Goal: Task Accomplishment & Management: Complete application form

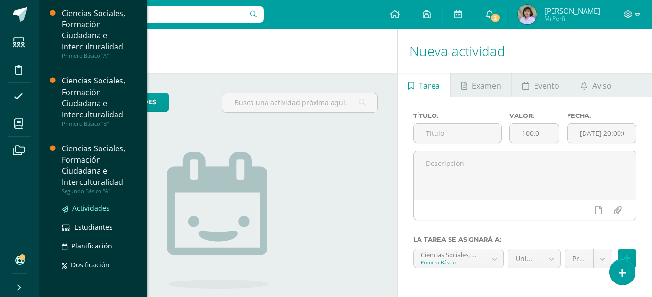
click at [96, 206] on span "Actividades" at bounding box center [90, 208] width 37 height 9
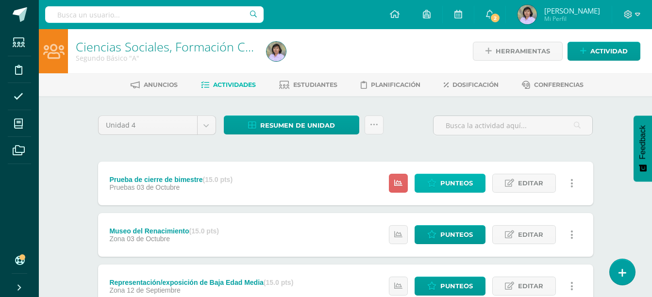
click at [461, 181] on span "Punteos" at bounding box center [457, 183] width 33 height 18
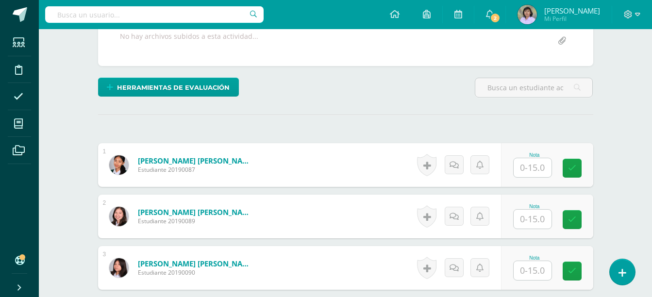
scroll to position [195, 0]
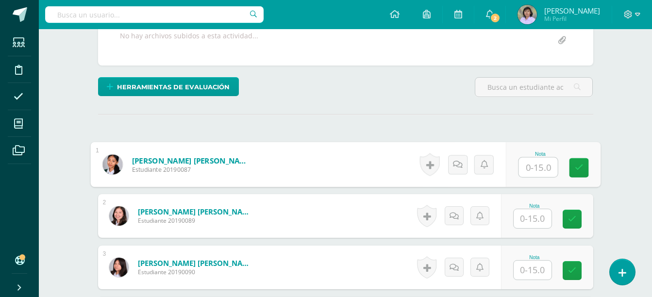
click at [537, 167] on input "text" at bounding box center [538, 167] width 39 height 19
type input "15"
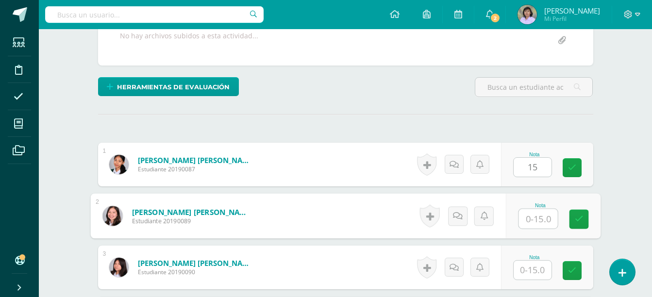
scroll to position [195, 0]
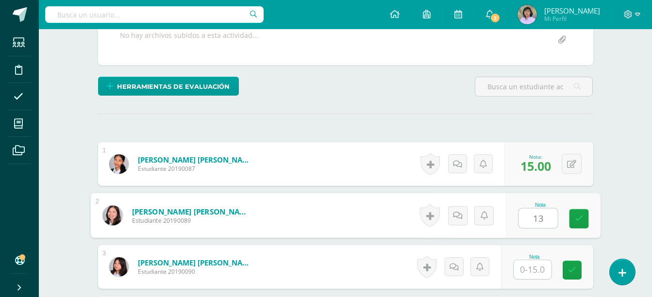
type input "13"
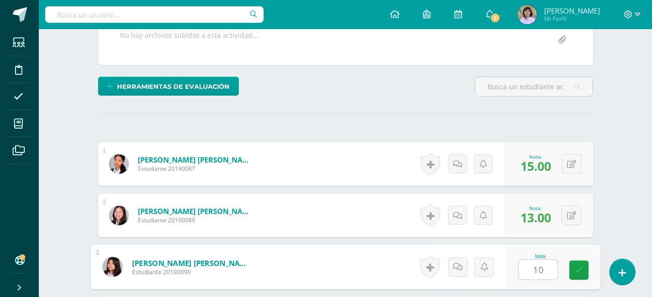
type input "10"
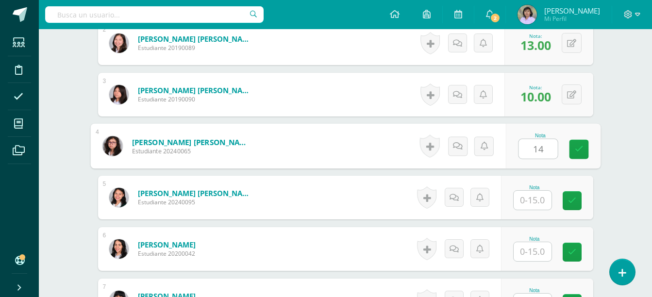
type input "14"
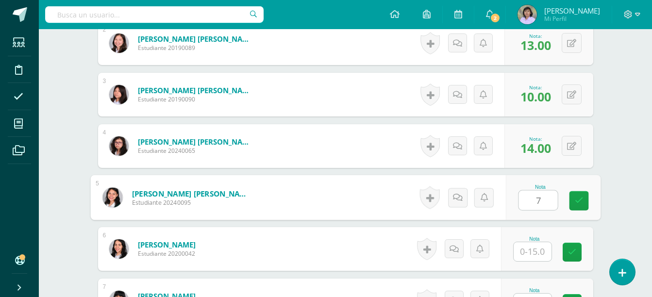
type input "7"
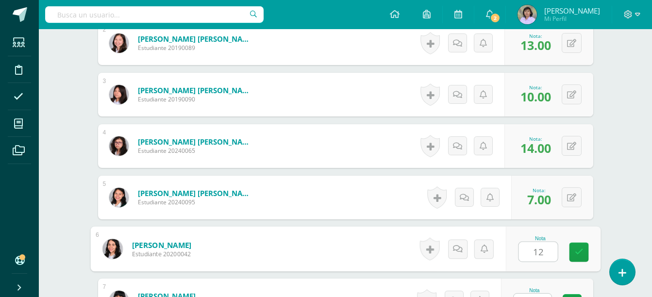
type input "12"
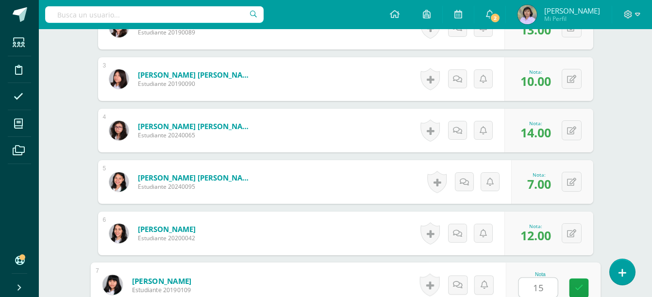
type input "15"
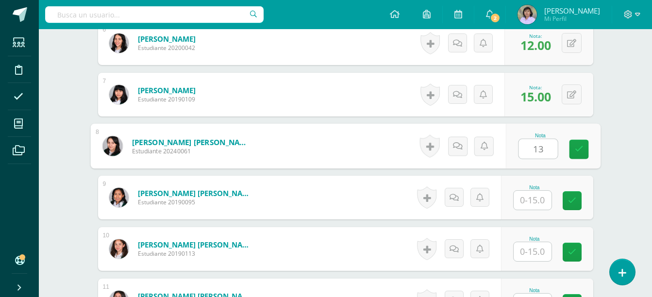
type input "13"
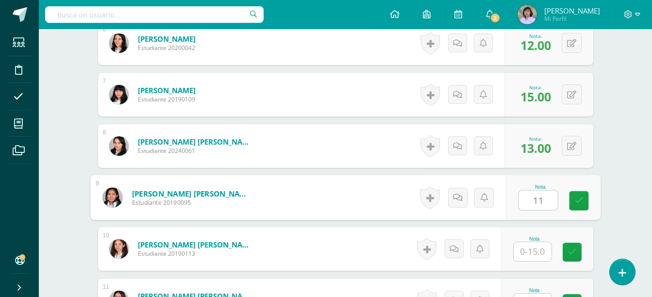
type input "11"
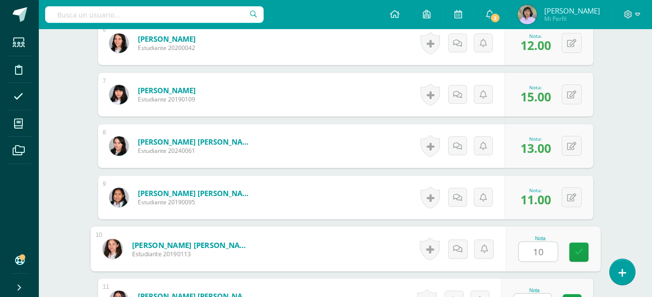
type input "10"
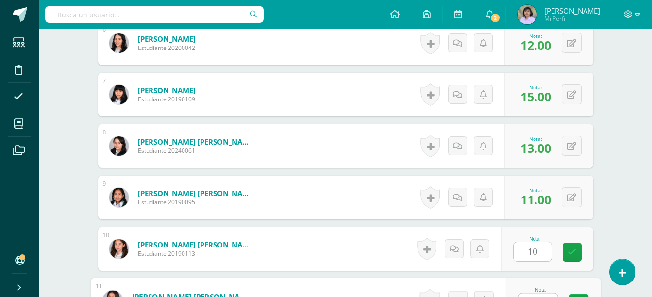
scroll to position [589, 0]
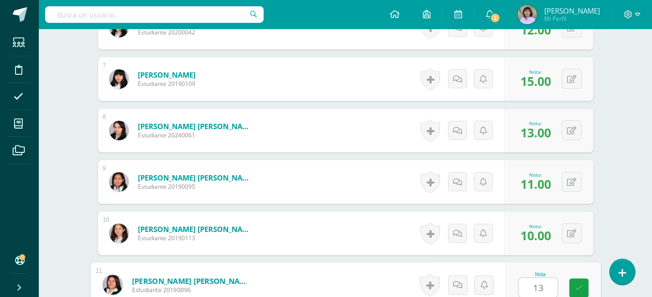
type input "13"
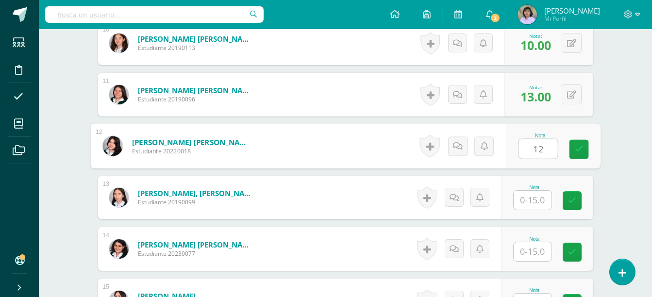
type input "12"
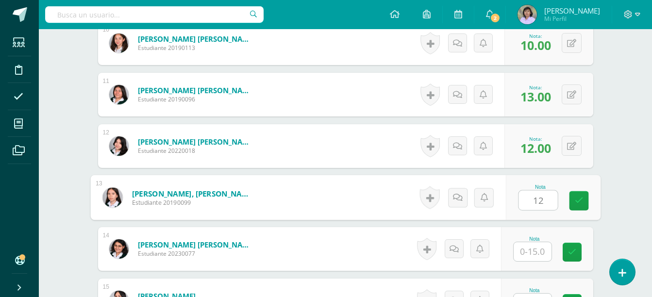
type input "12"
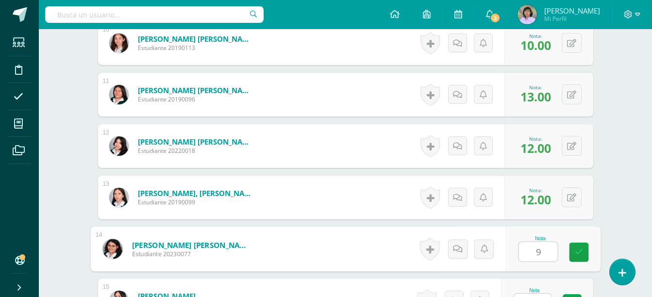
type input "9"
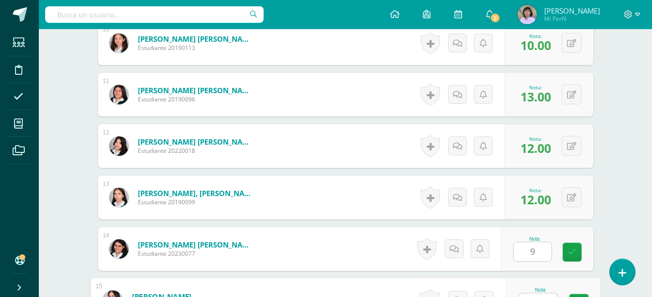
scroll to position [795, 0]
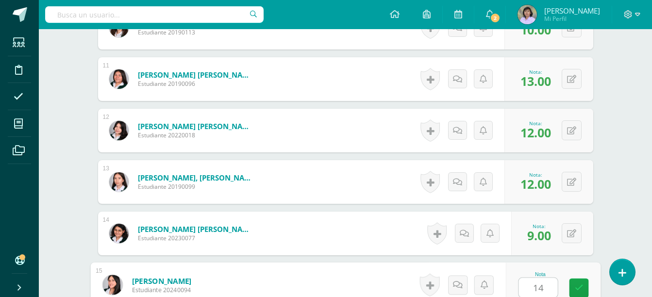
type input "14"
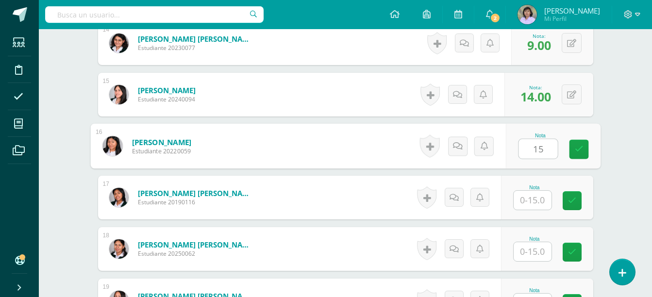
type input "15"
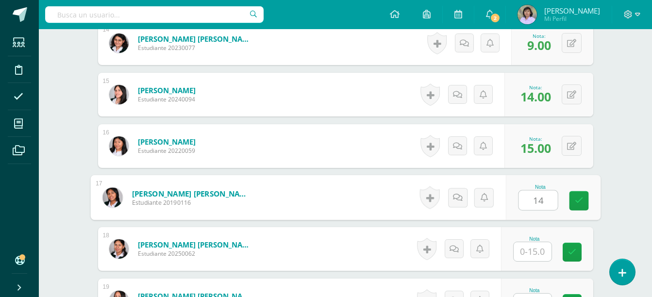
type input "14"
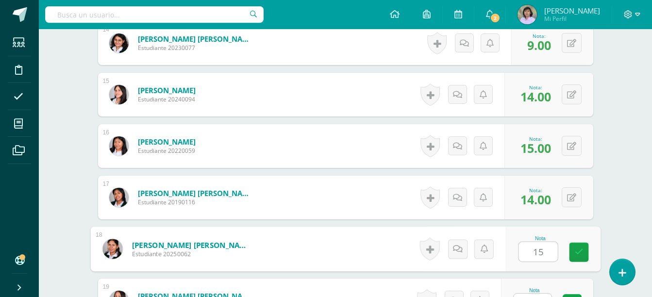
type input "15"
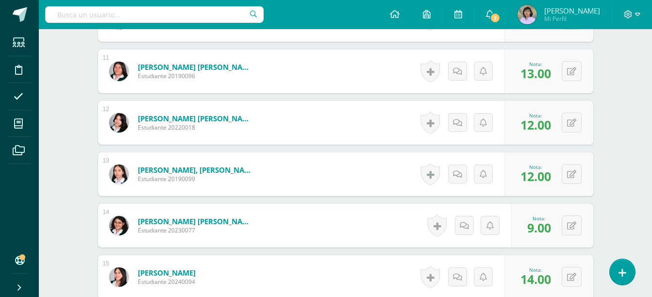
scroll to position [807, 0]
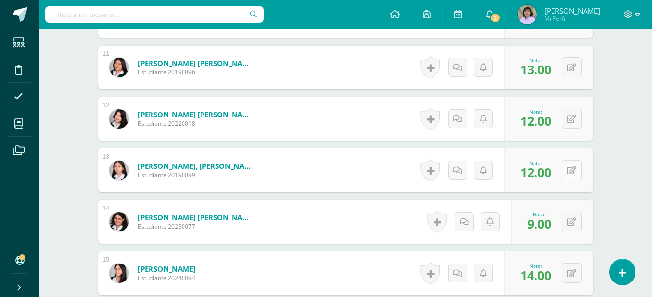
click at [569, 172] on button at bounding box center [572, 170] width 20 height 20
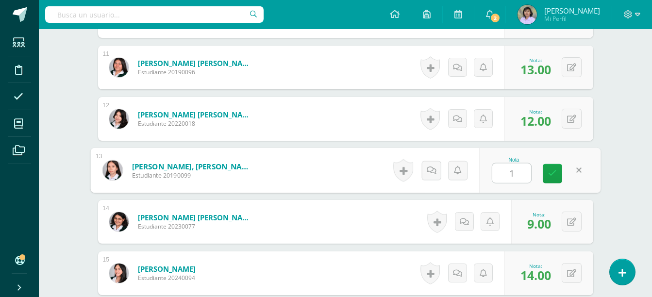
type input "13"
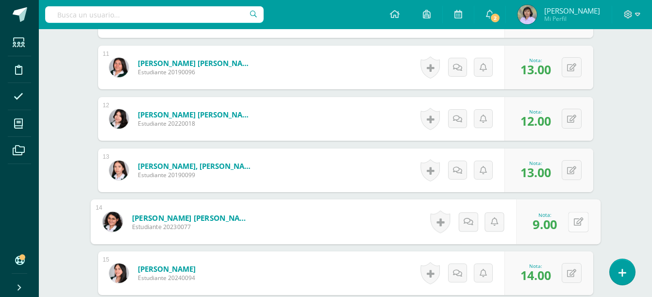
click at [570, 223] on button at bounding box center [578, 222] width 20 height 20
type input "12"
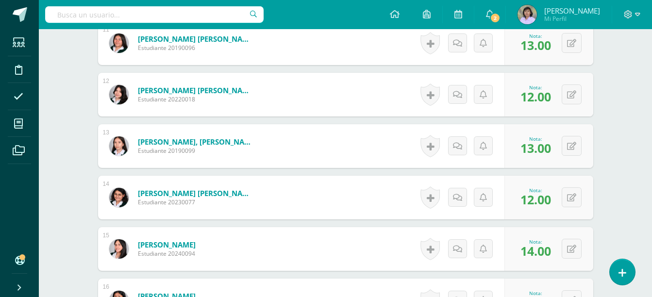
scroll to position [855, 0]
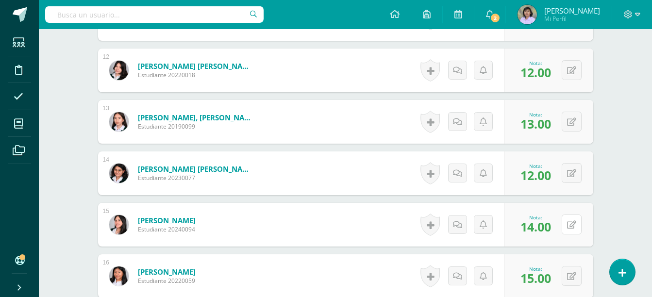
click at [571, 223] on icon at bounding box center [571, 225] width 9 height 8
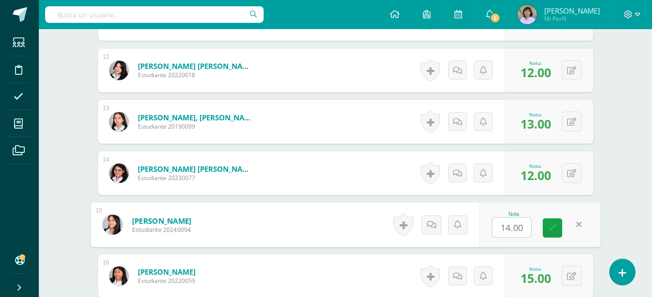
type input "9"
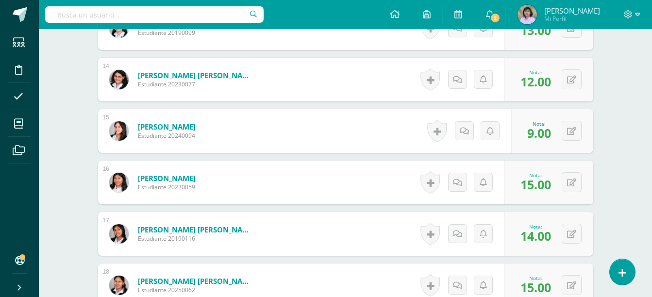
scroll to position [953, 0]
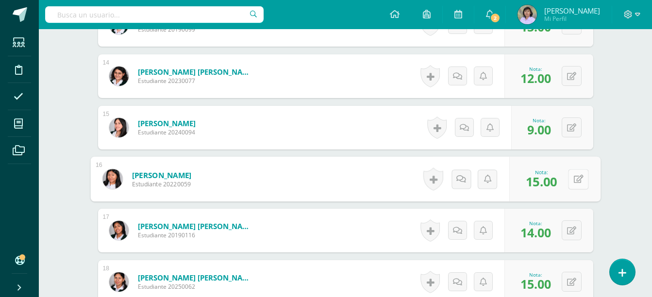
click at [574, 177] on icon at bounding box center [579, 179] width 10 height 8
type input "14"
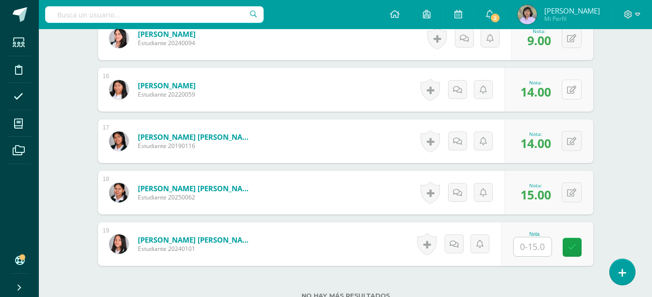
scroll to position [1050, 0]
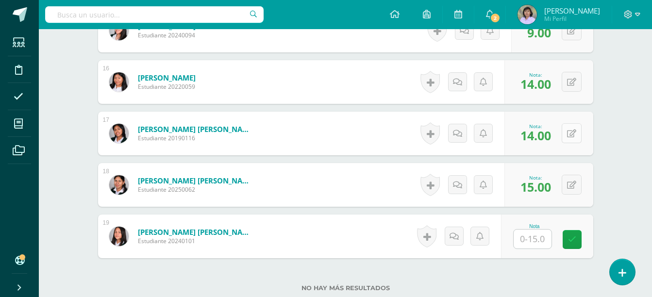
click at [571, 131] on button at bounding box center [572, 133] width 20 height 20
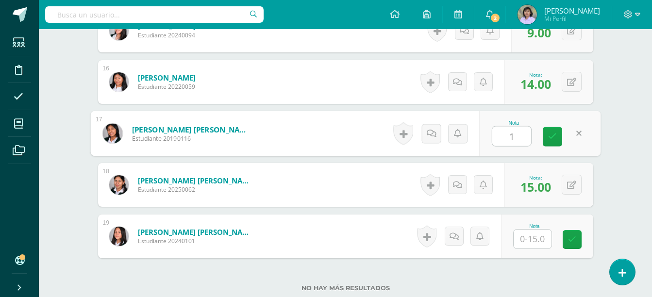
type input "15"
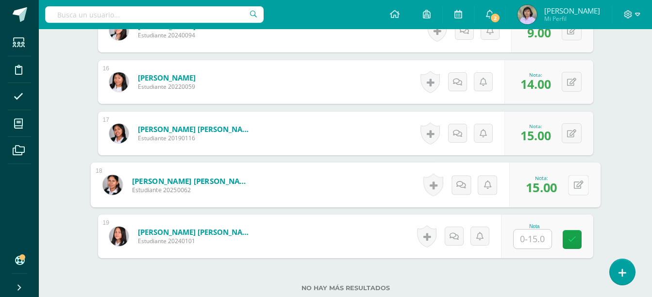
click at [571, 182] on button at bounding box center [578, 185] width 20 height 20
type input "14"
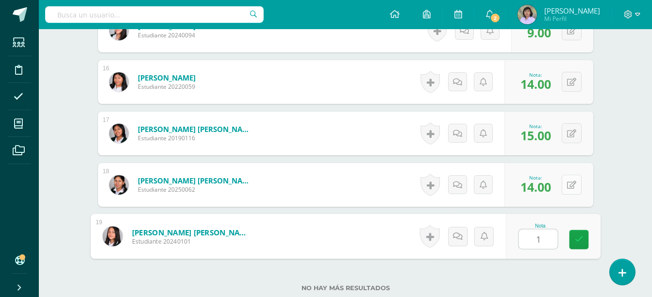
type input "15"
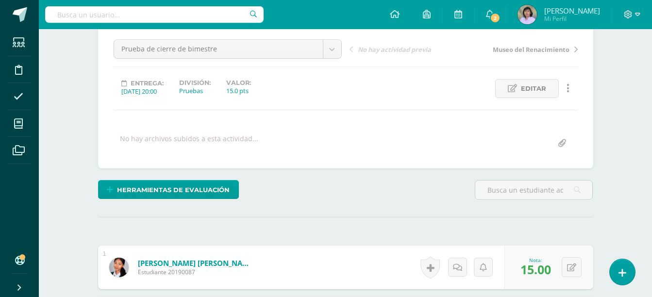
scroll to position [0, 0]
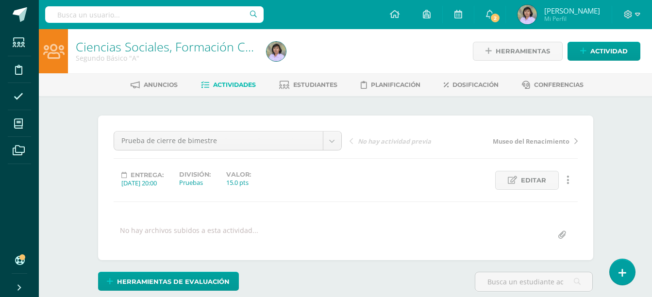
click at [232, 85] on span "Actividades" at bounding box center [234, 84] width 43 height 7
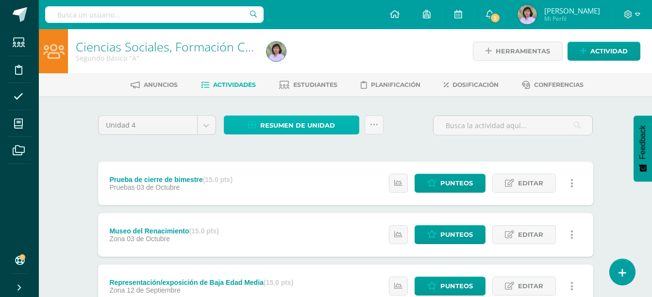
click at [294, 125] on span "Resumen de unidad" at bounding box center [297, 126] width 75 height 18
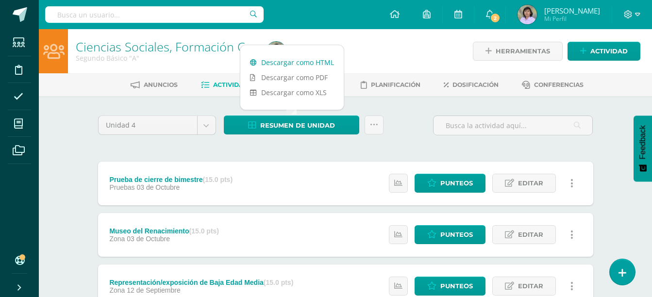
click at [308, 64] on link "Descargar como HTML" at bounding box center [291, 62] width 103 height 15
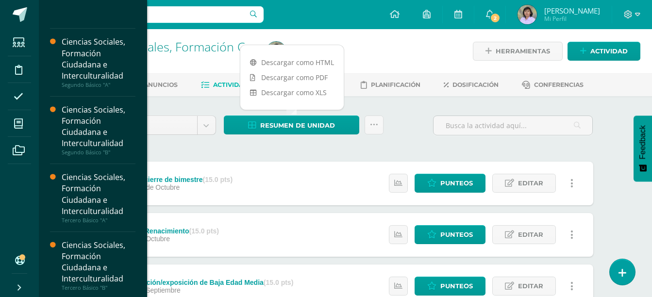
scroll to position [207, 0]
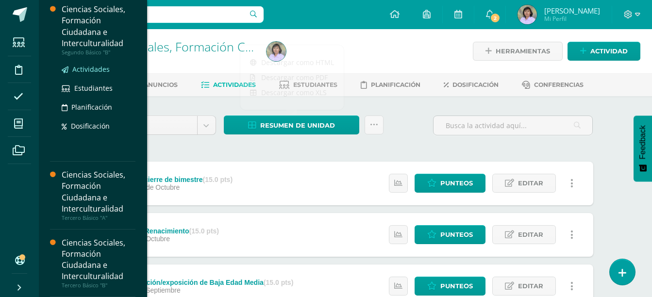
click at [96, 68] on span "Actividades" at bounding box center [90, 69] width 37 height 9
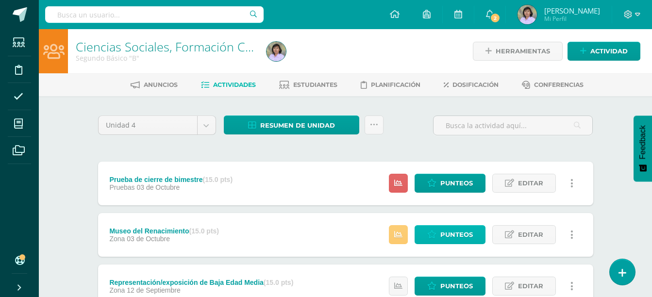
click at [463, 239] on span "Punteos" at bounding box center [457, 235] width 33 height 18
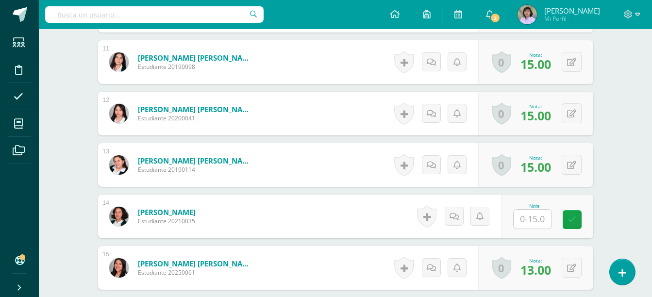
scroll to position [826, 0]
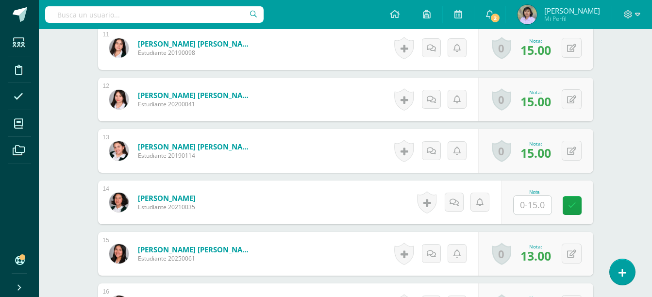
click at [541, 203] on input "text" at bounding box center [533, 205] width 38 height 19
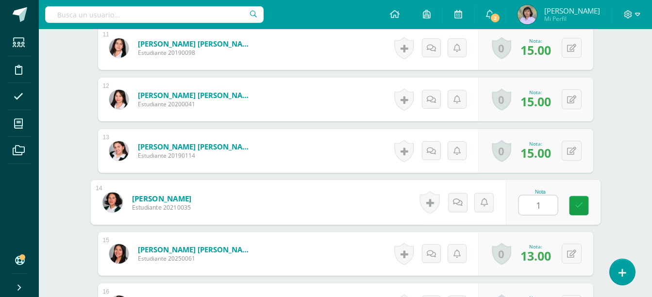
type input "13"
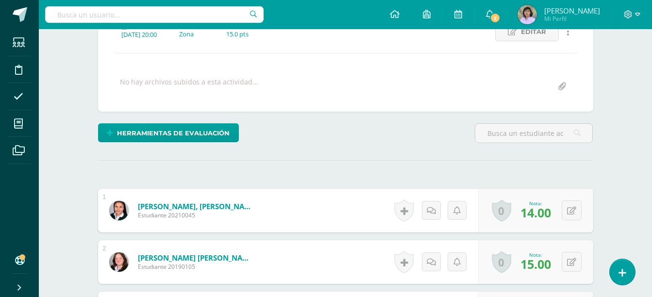
scroll to position [0, 0]
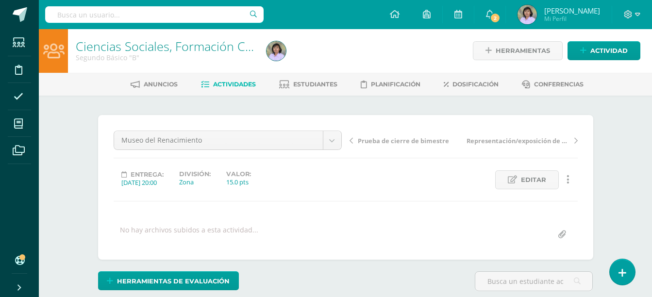
click at [361, 138] on span "Prueba de cierre de bimestre" at bounding box center [403, 140] width 91 height 9
click at [387, 225] on div "No hay archivos subidos a esta actividad..." at bounding box center [346, 234] width 472 height 19
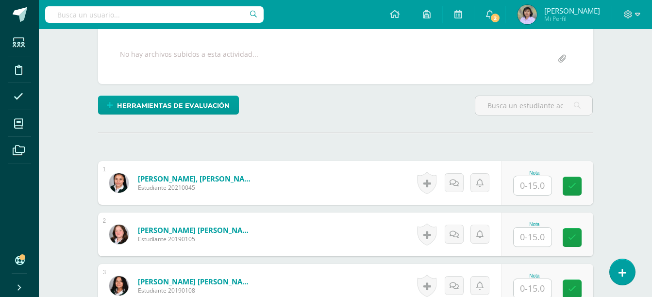
scroll to position [195, 0]
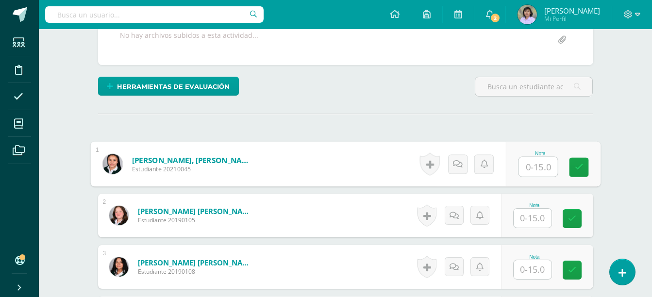
click at [535, 162] on input "text" at bounding box center [538, 166] width 39 height 19
type input "9"
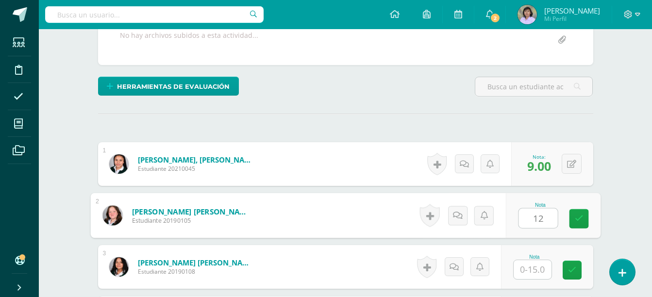
type input "12"
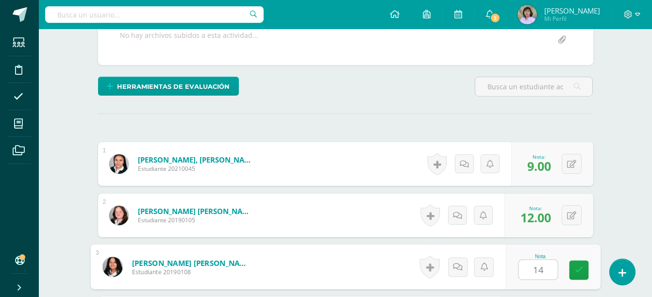
type input "14"
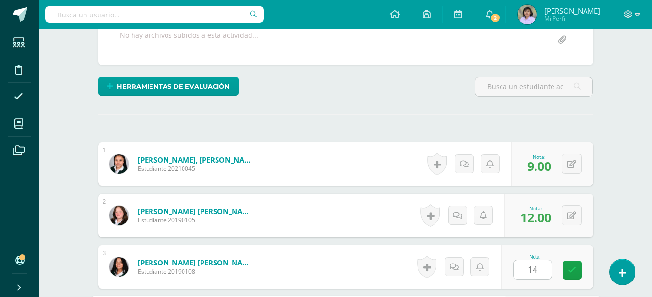
scroll to position [368, 0]
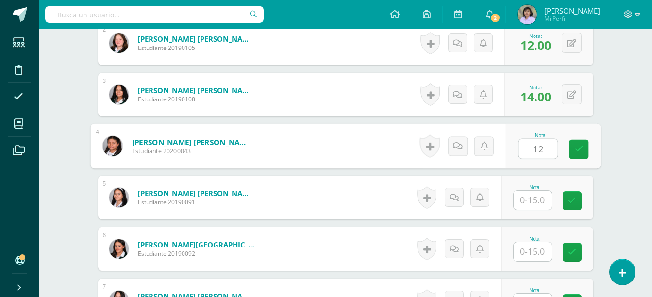
type input "12"
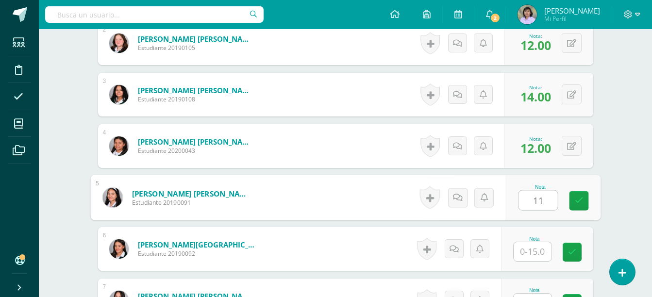
type input "11"
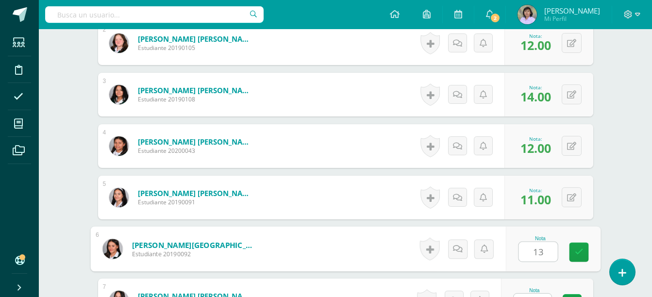
type input "13"
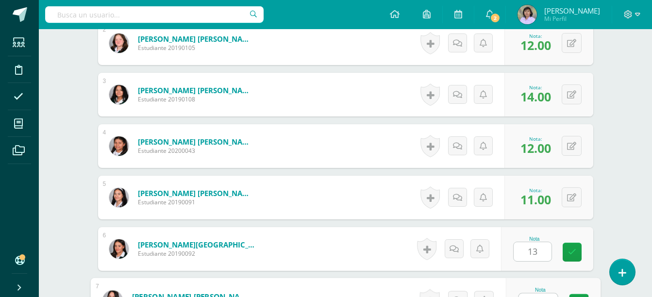
scroll to position [383, 0]
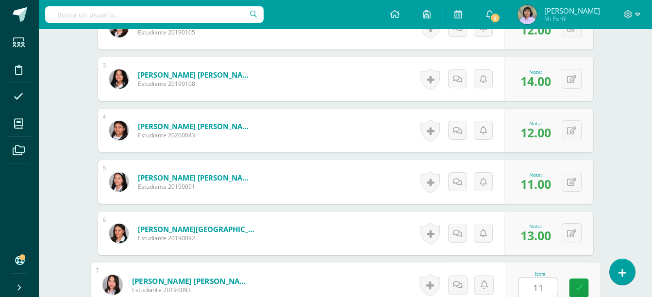
type input "11"
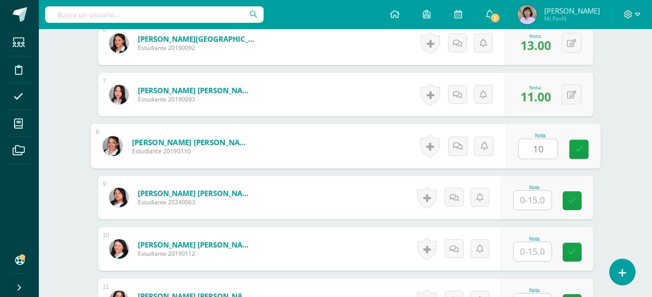
type input "10"
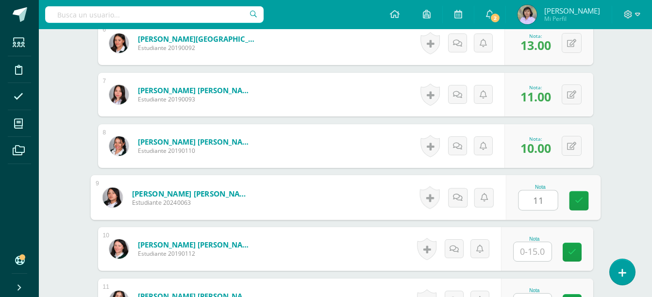
type input "11"
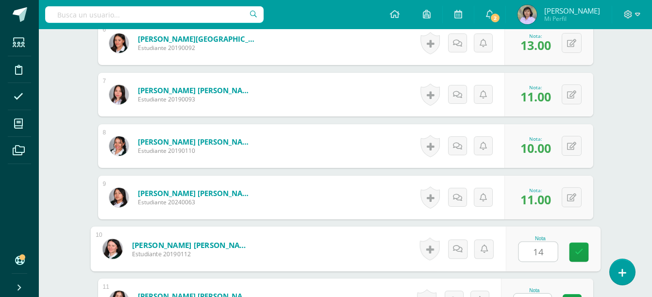
type input "14"
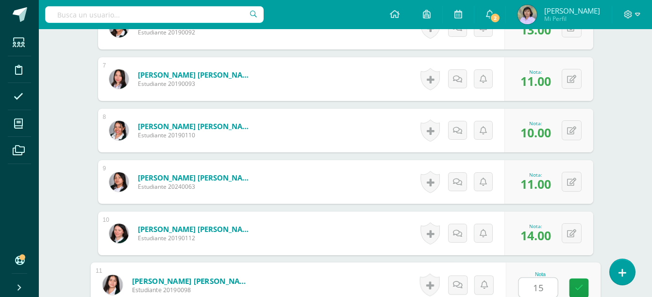
type input "15"
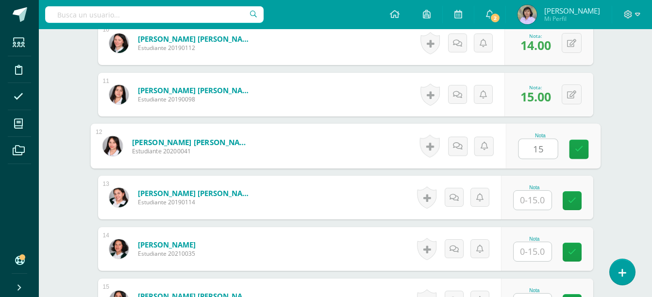
type input "15"
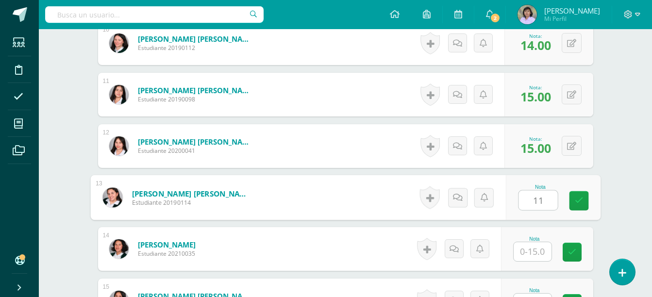
type input "11"
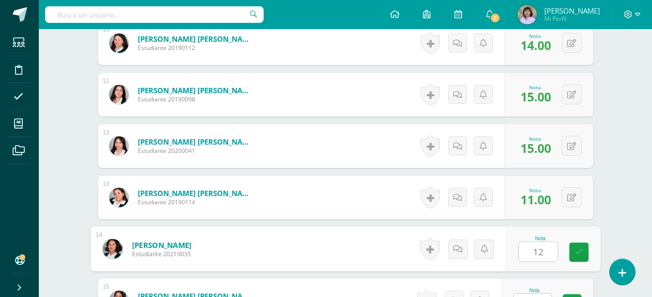
type input "12"
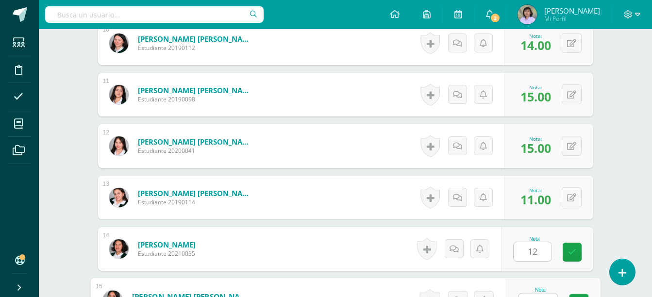
scroll to position [795, 0]
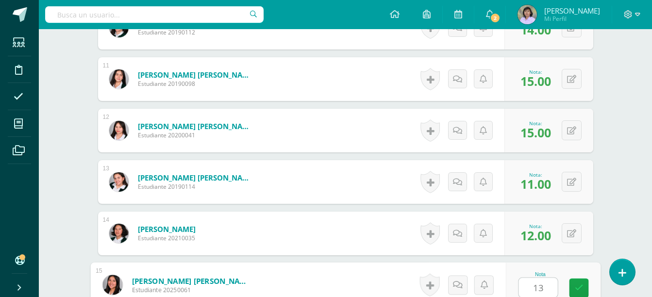
type input "13"
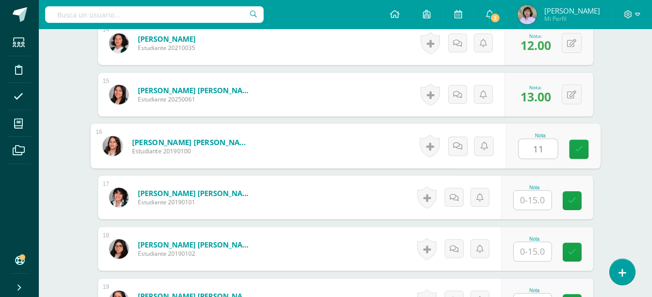
type input "11"
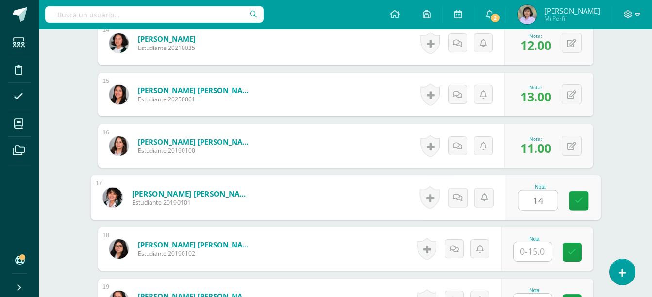
type input "14"
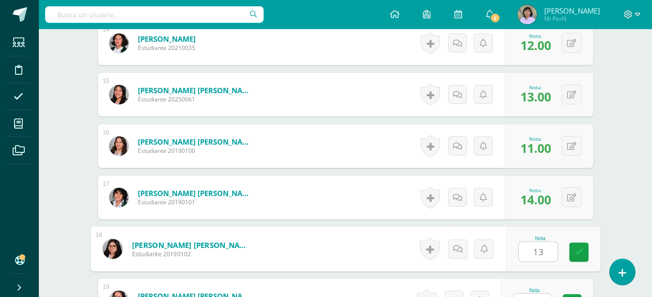
type input "13"
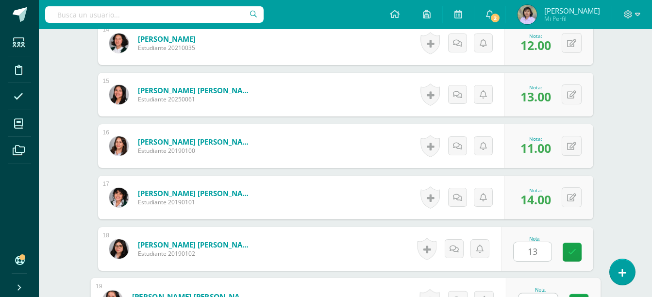
scroll to position [1001, 0]
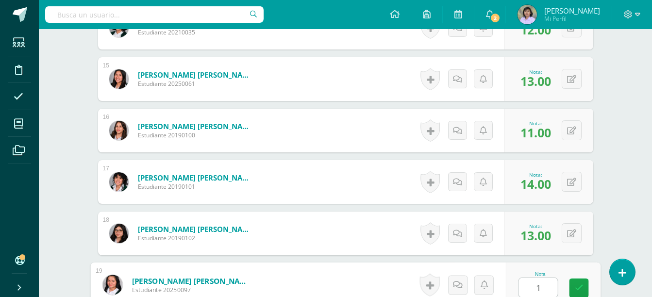
type input "12"
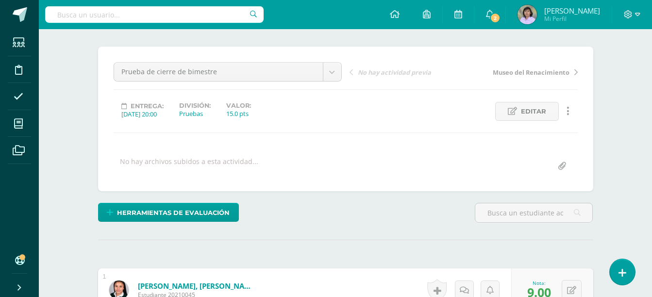
scroll to position [0, 0]
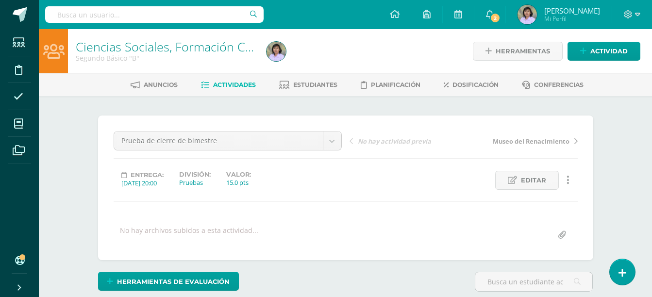
click at [246, 82] on span "Actividades" at bounding box center [234, 84] width 43 height 7
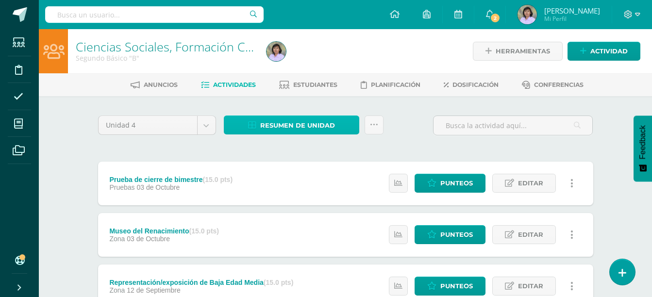
click at [329, 128] on span "Resumen de unidad" at bounding box center [297, 126] width 75 height 18
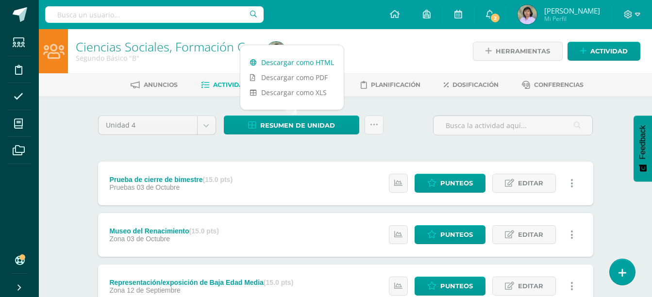
click at [309, 60] on link "Descargar como HTML" at bounding box center [291, 62] width 103 height 15
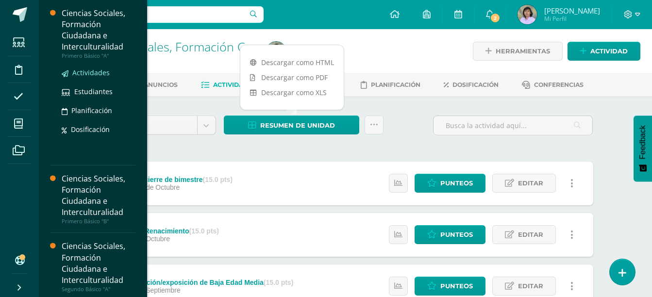
click at [92, 75] on span "Actividades" at bounding box center [90, 72] width 37 height 9
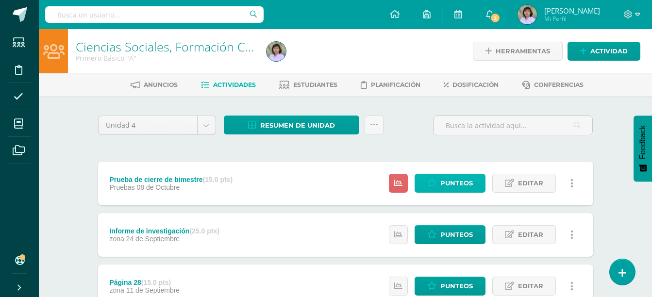
click at [449, 183] on span "Punteos" at bounding box center [457, 183] width 33 height 18
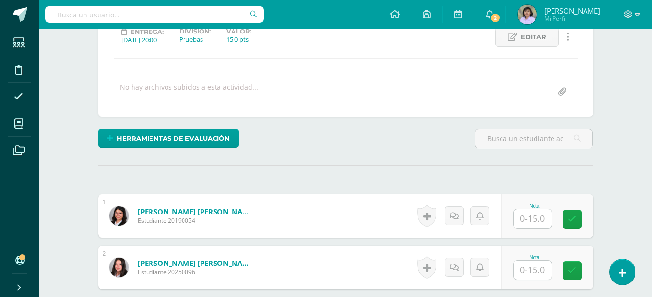
scroll to position [144, 0]
click at [535, 218] on input "text" at bounding box center [533, 218] width 38 height 19
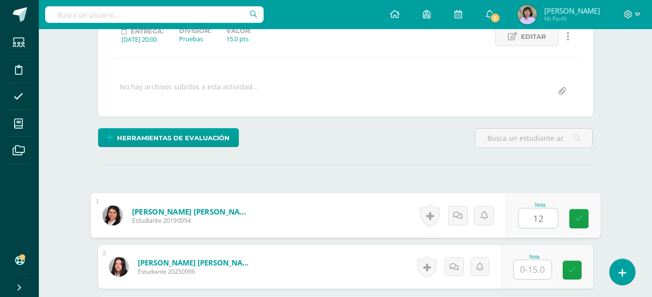
type input "12"
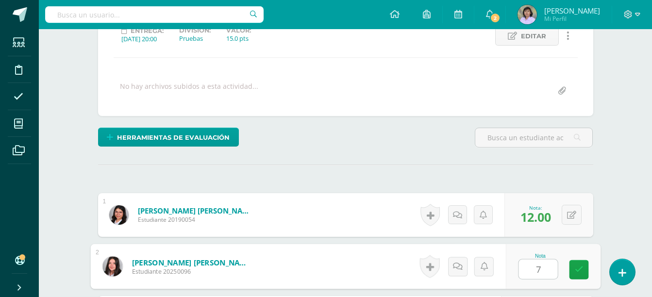
type input "7"
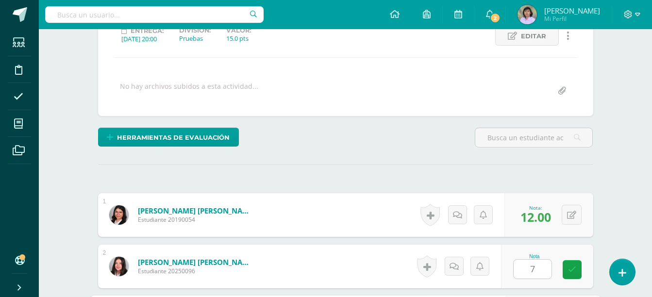
scroll to position [316, 0]
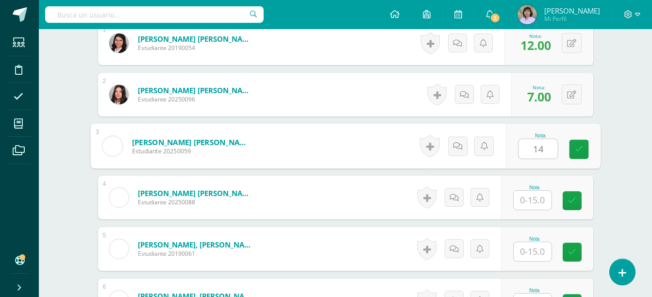
type input "14"
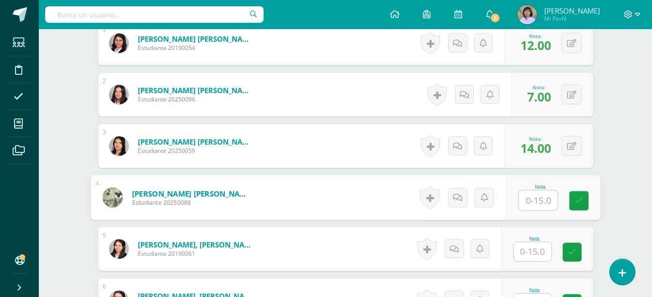
scroll to position [317, 0]
type input "13"
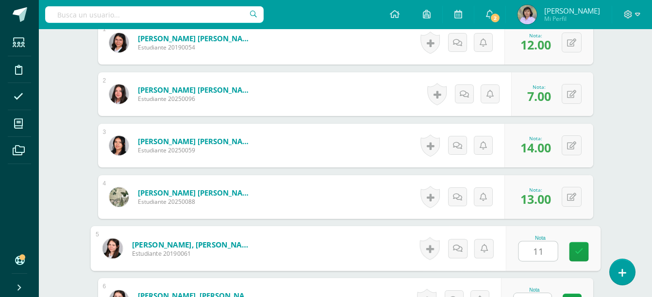
type input "11"
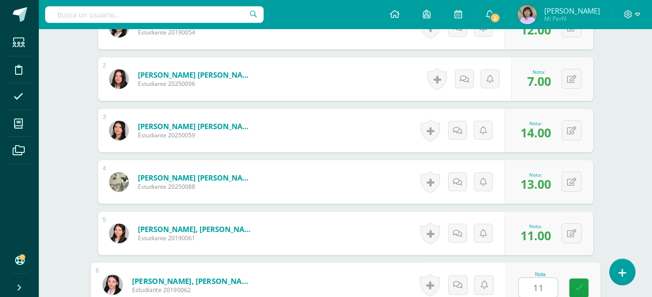
type input "11"
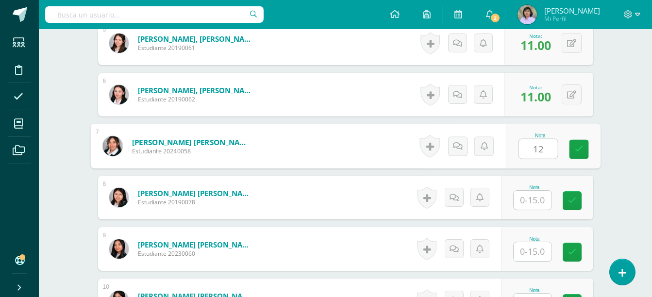
type input "12"
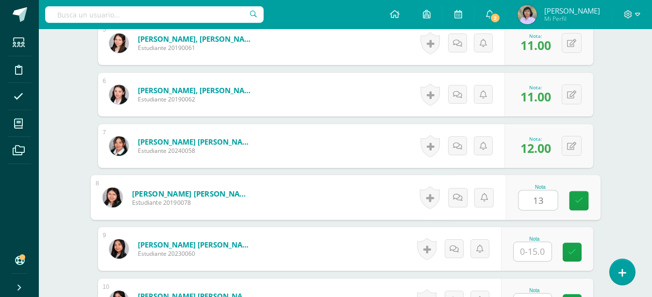
type input "13"
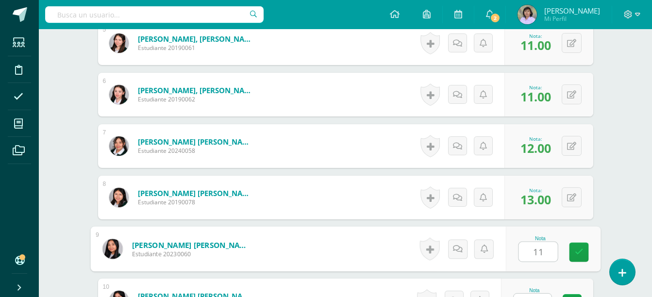
type input "11"
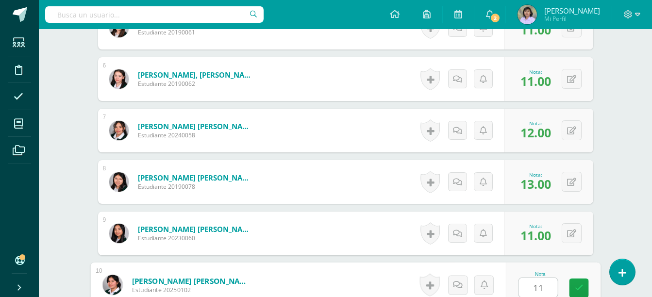
type input "11"
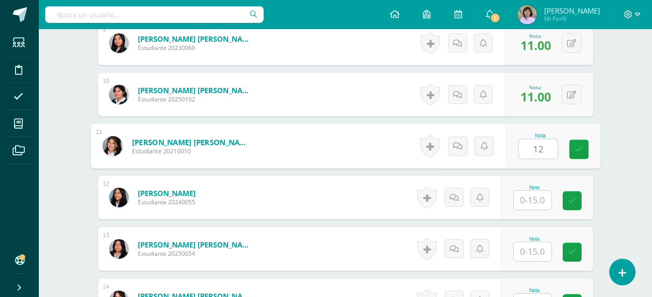
type input "12"
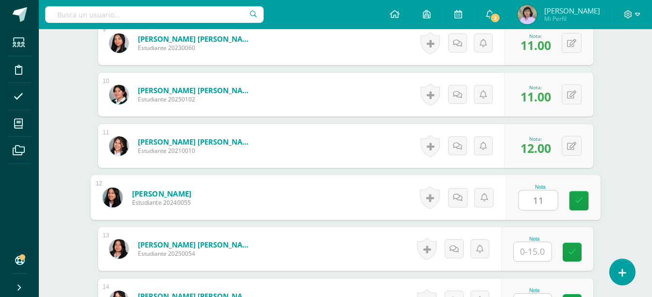
type input "11"
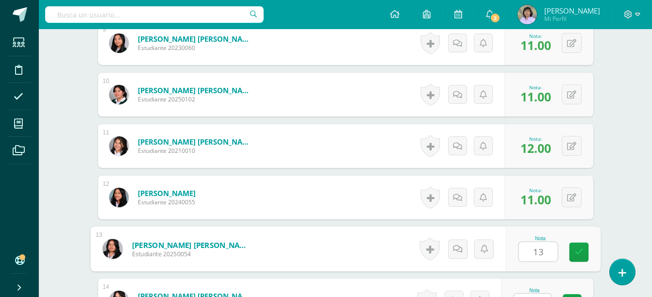
type input "13"
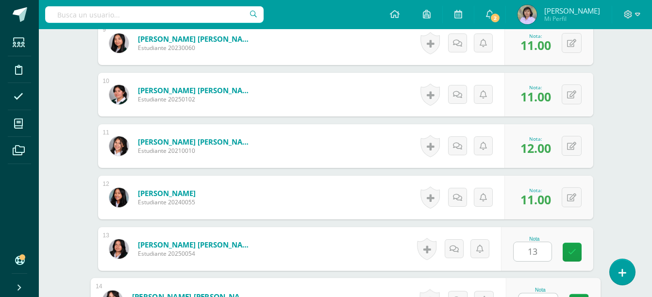
scroll to position [744, 0]
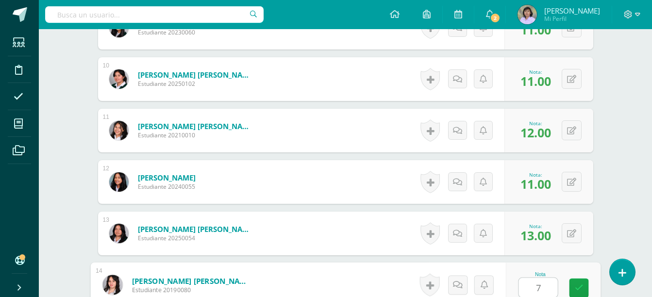
type input "7"
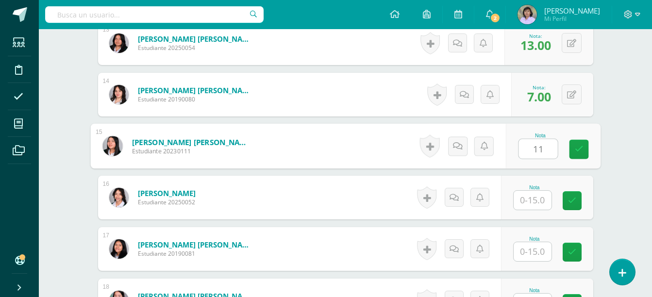
type input "11"
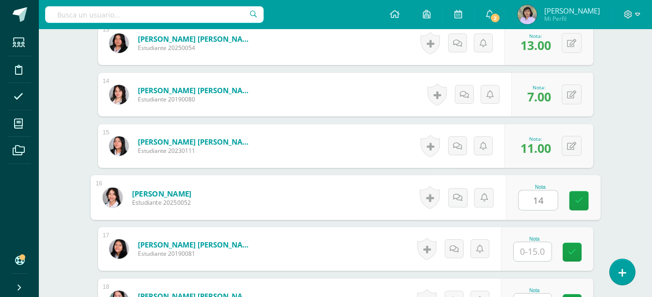
type input "14"
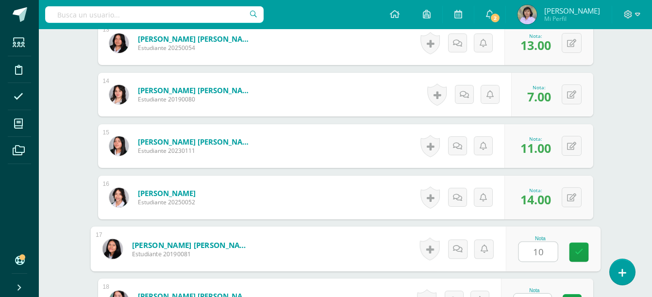
type input "10"
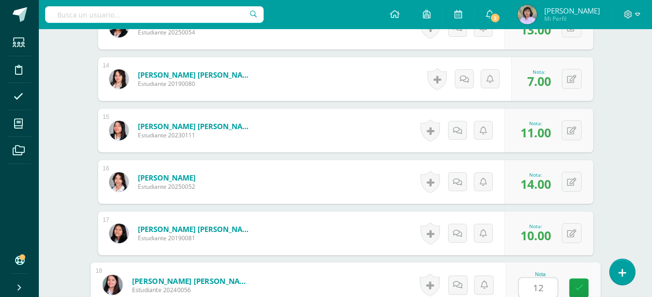
type input "12"
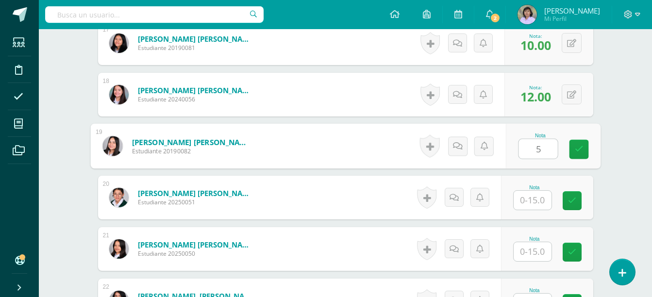
type input "5"
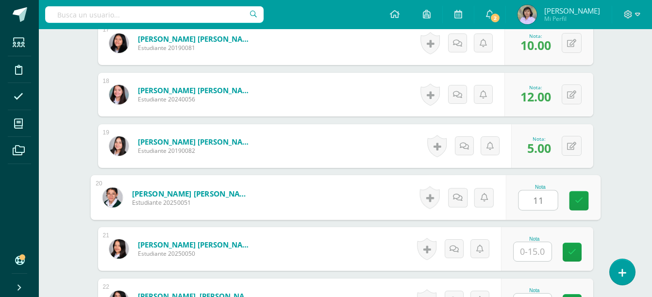
type input "11"
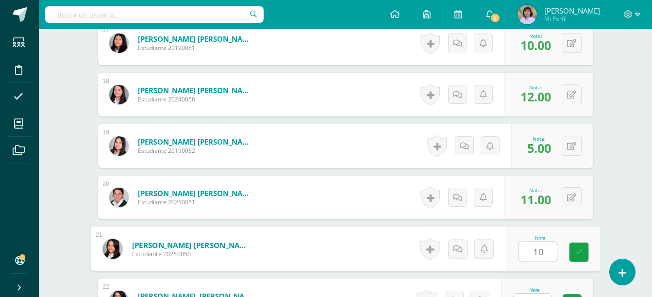
type input "10"
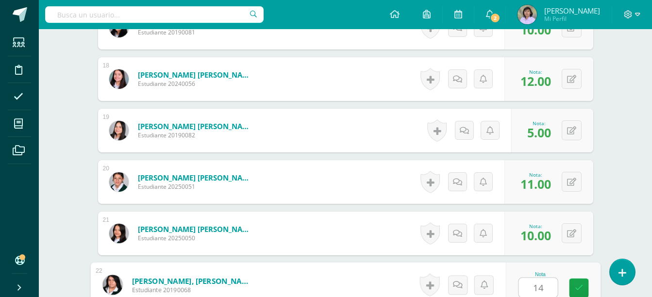
type input "14"
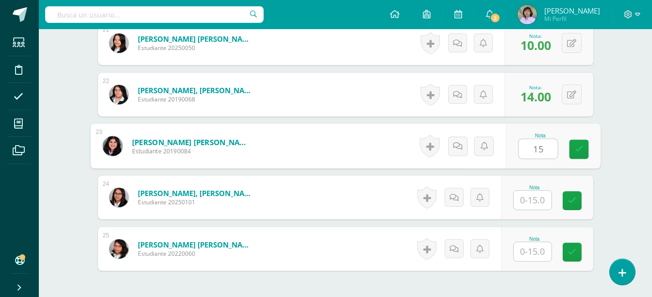
type input "15"
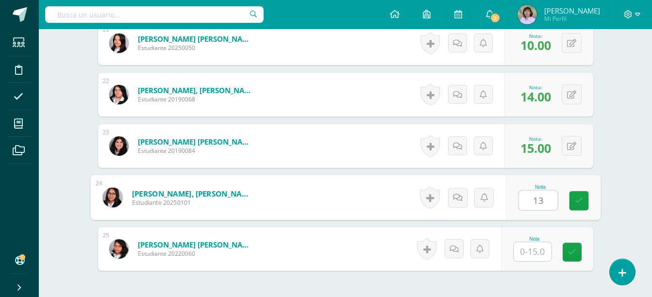
type input "13"
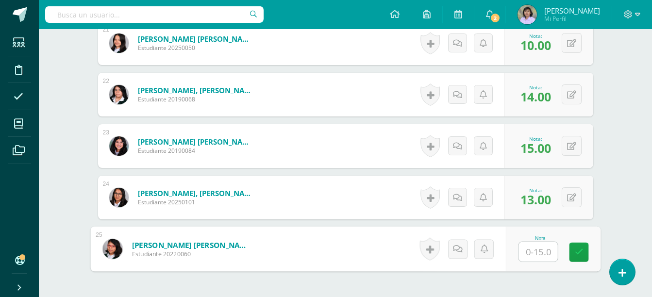
type input "9"
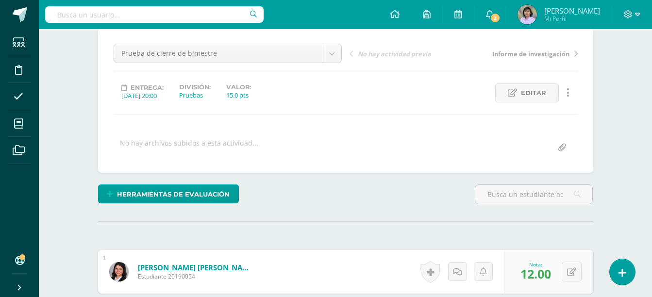
scroll to position [34, 0]
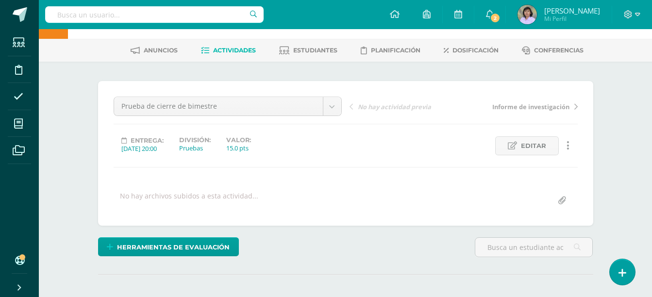
click at [242, 52] on span "Actividades" at bounding box center [234, 50] width 43 height 7
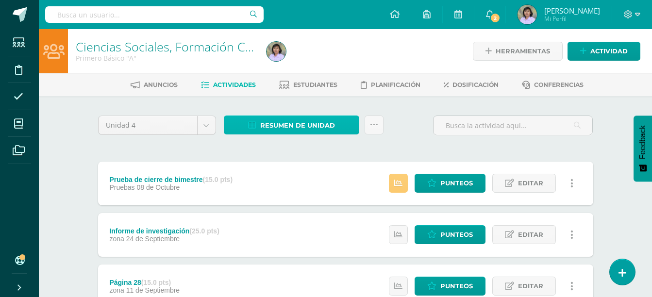
click at [283, 119] on span "Resumen de unidad" at bounding box center [297, 126] width 75 height 18
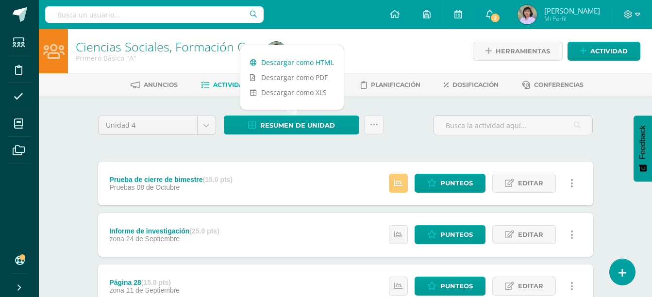
click at [297, 63] on link "Descargar como HTML" at bounding box center [291, 62] width 103 height 15
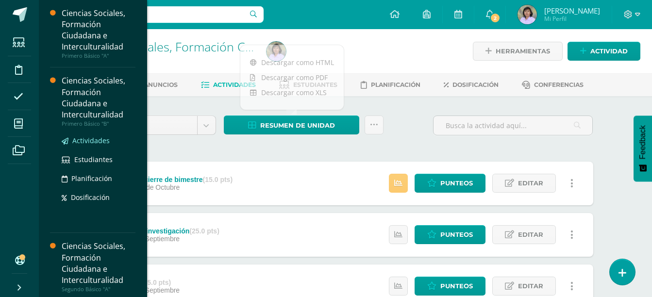
click at [100, 139] on span "Actividades" at bounding box center [90, 140] width 37 height 9
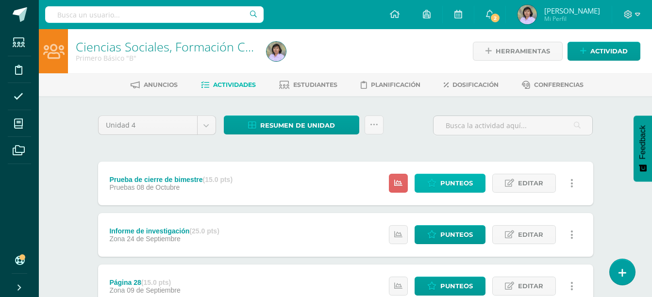
click at [450, 183] on span "Punteos" at bounding box center [457, 183] width 33 height 18
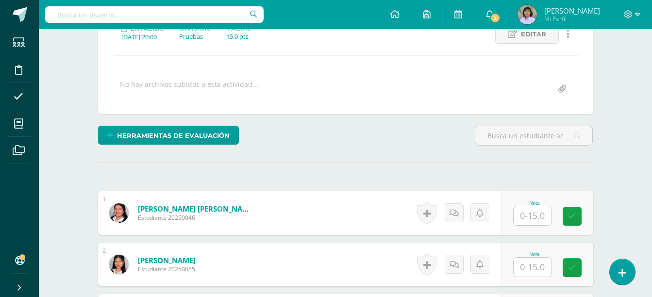
scroll to position [147, 0]
click at [534, 217] on input "text" at bounding box center [533, 215] width 38 height 19
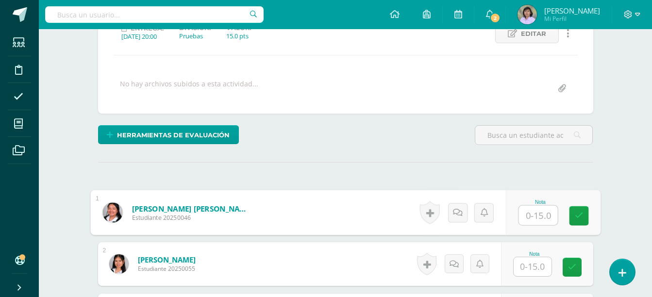
scroll to position [147, 0]
type input "7"
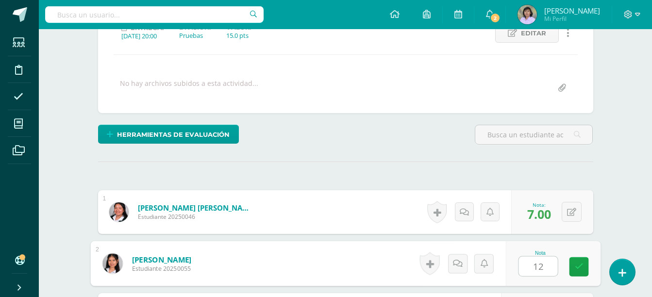
type input "12"
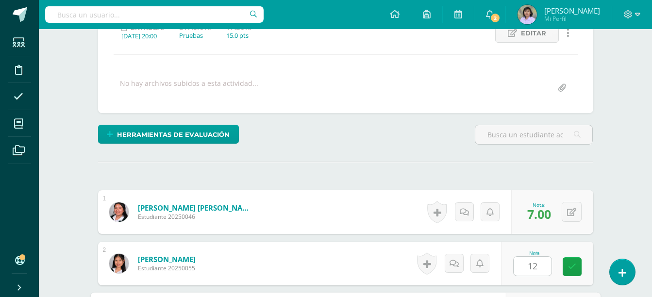
scroll to position [316, 0]
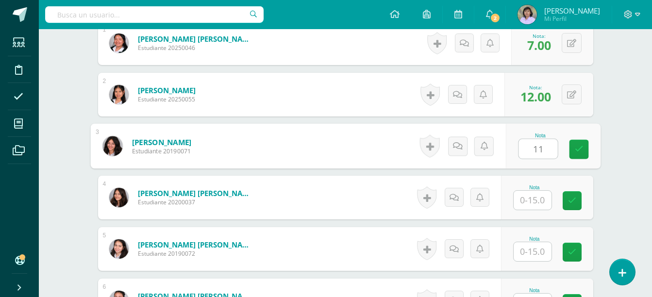
type input "11"
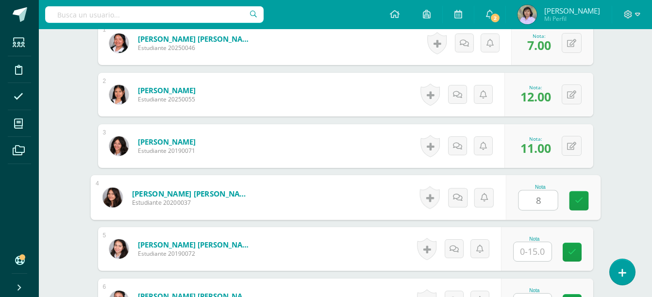
type input "8"
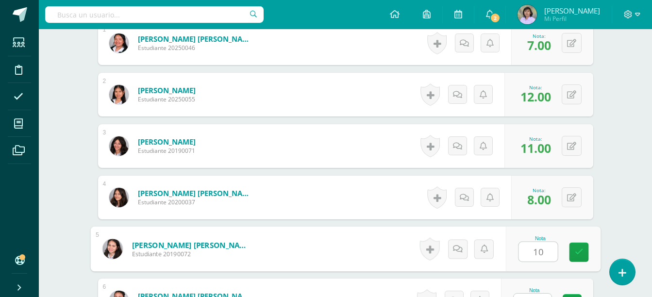
type input "10"
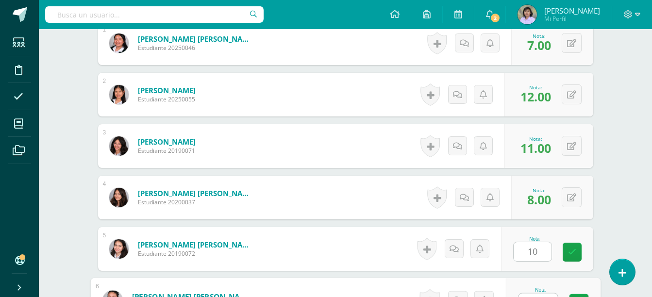
scroll to position [332, 0]
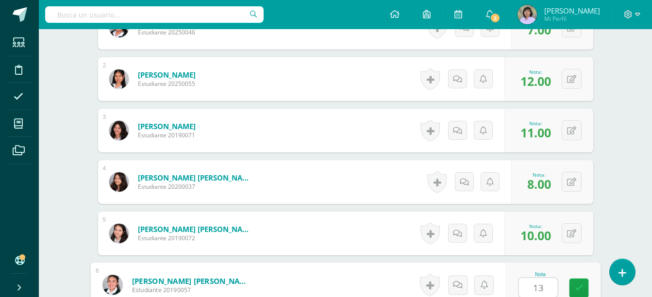
type input "13"
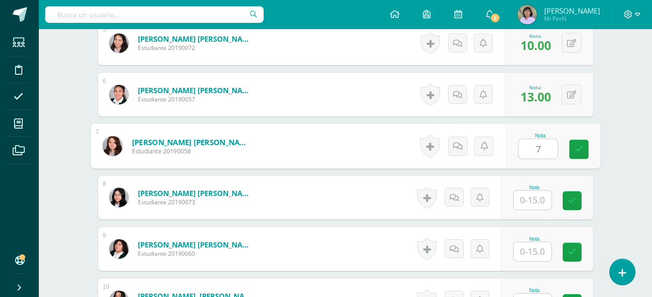
type input "7"
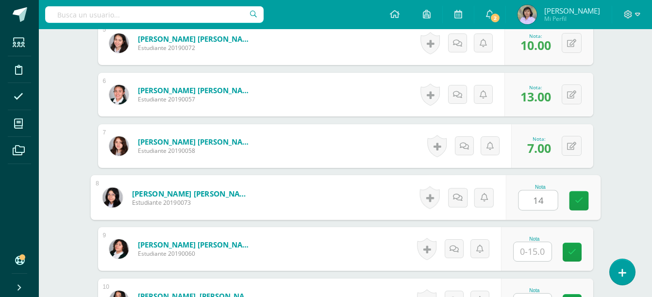
type input "14"
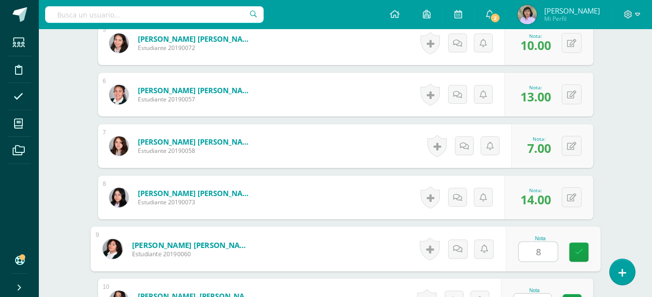
type input "8"
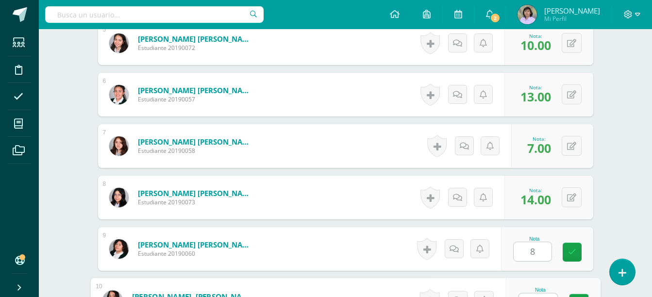
scroll to position [538, 0]
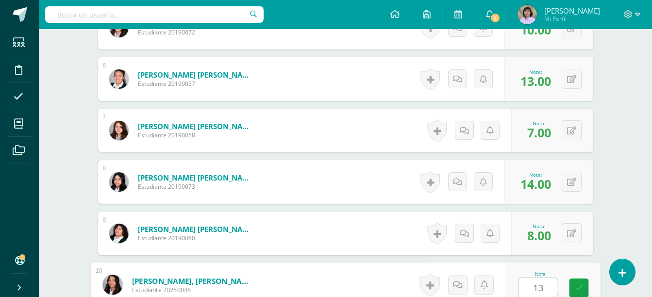
type input "13"
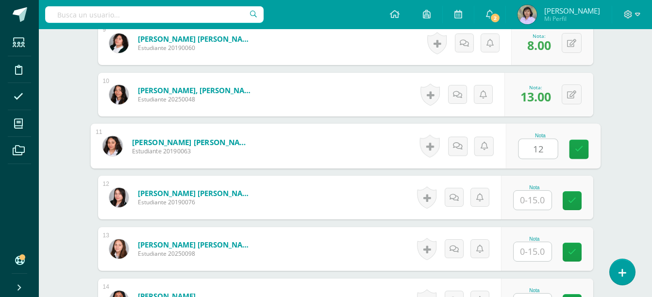
type input "12"
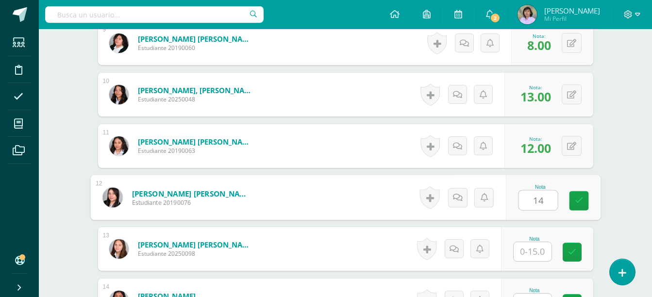
type input "14"
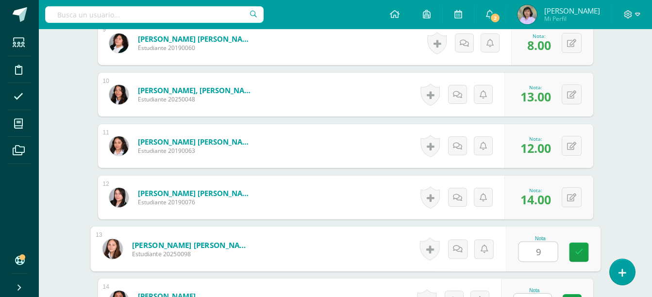
type input "9"
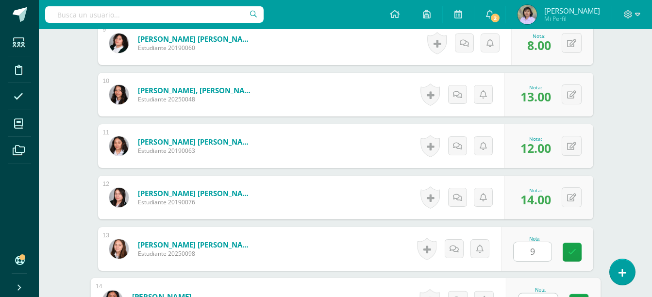
scroll to position [744, 0]
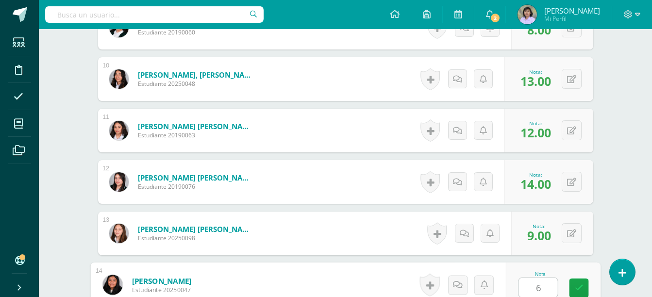
type input "6"
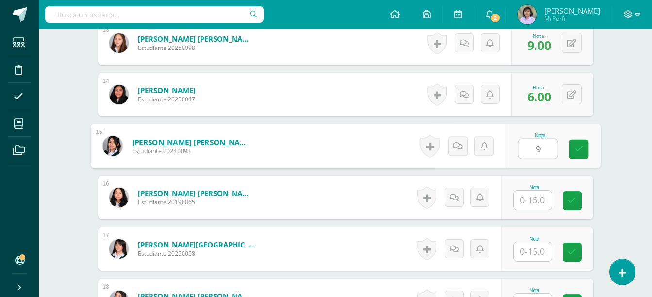
type input "9"
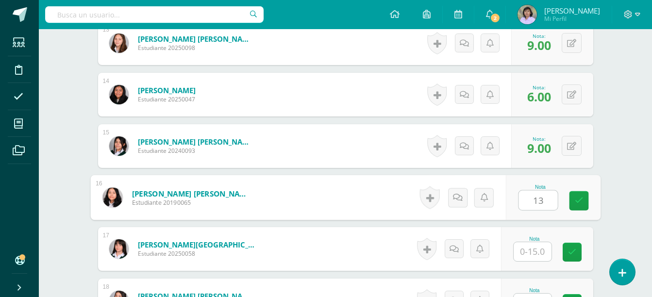
type input "13"
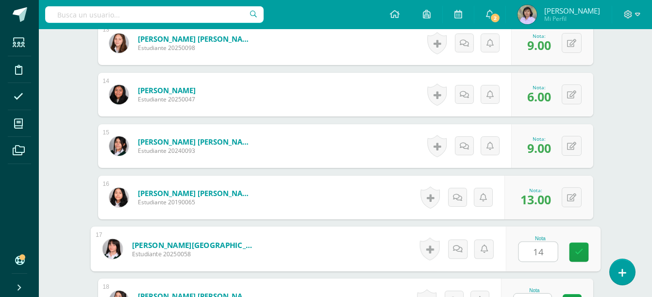
type input "14"
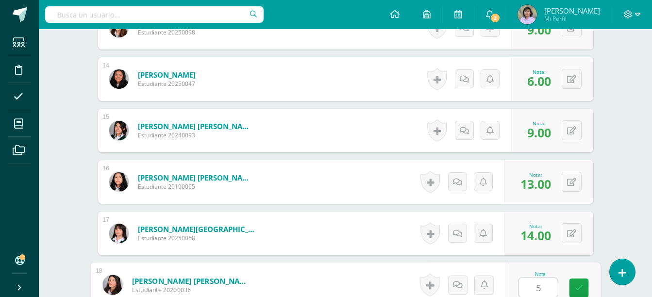
type input "5"
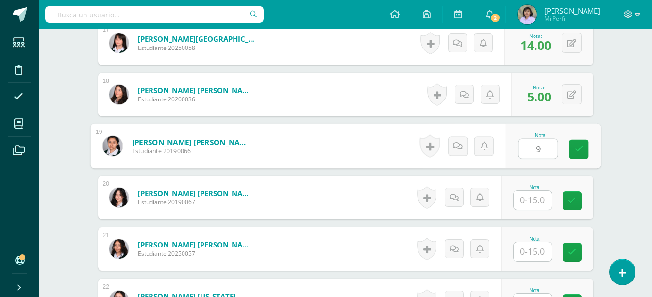
type input "9"
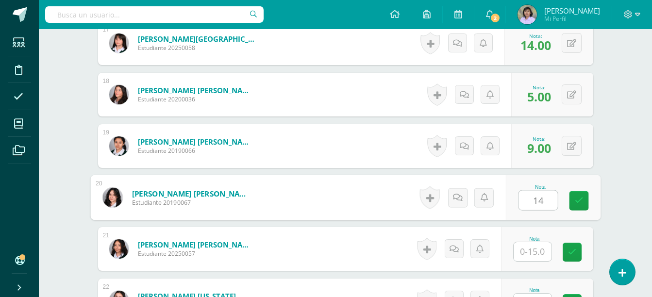
type input "14"
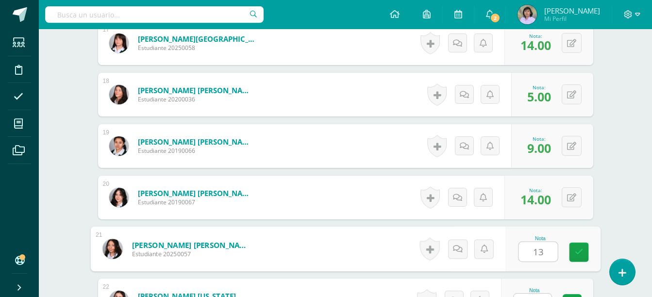
type input "13"
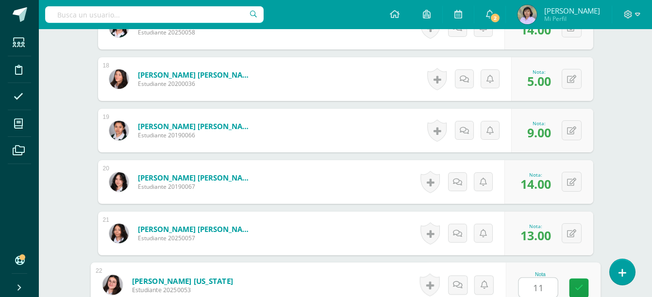
type input "11"
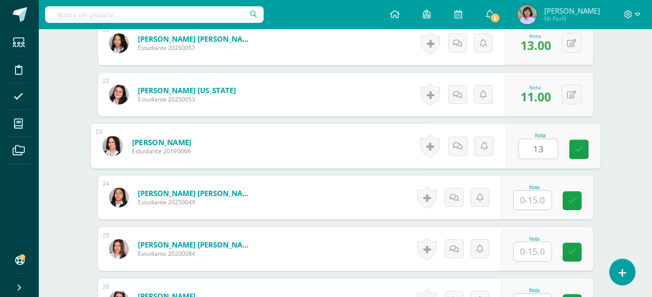
type input "13"
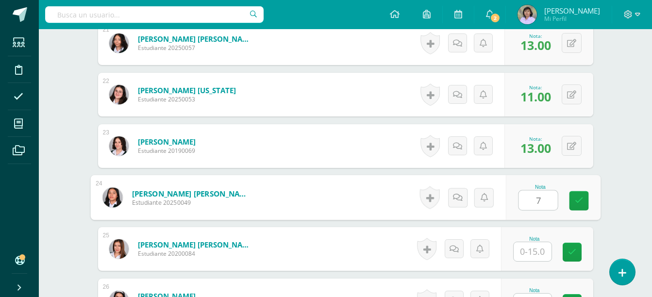
type input "7"
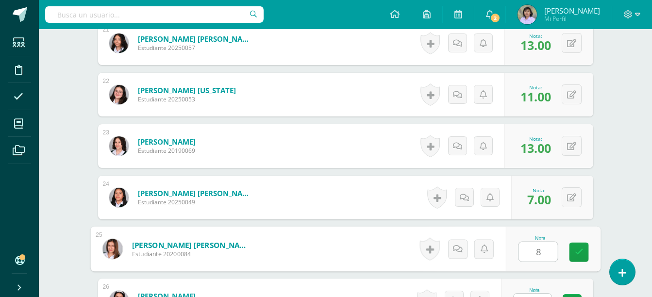
type input "8"
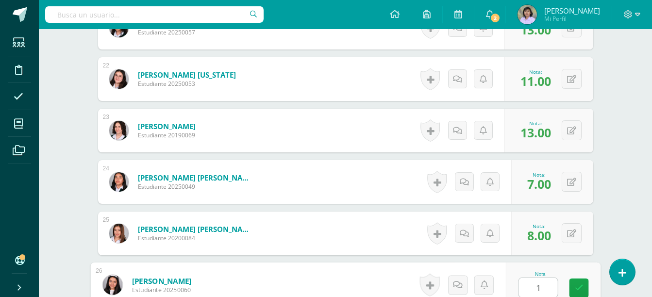
type input "15"
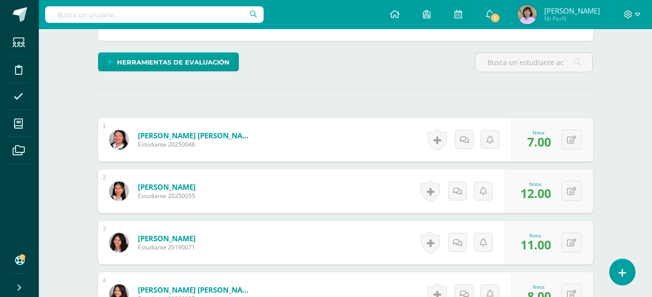
scroll to position [25, 0]
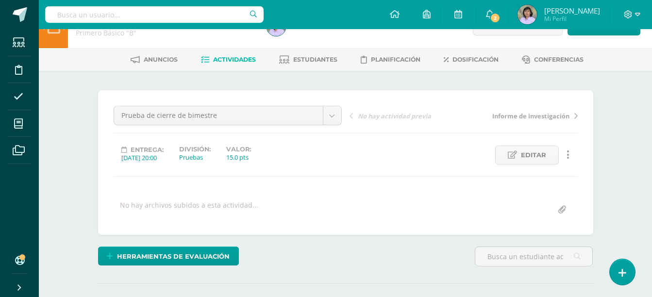
click at [236, 60] on span "Actividades" at bounding box center [234, 59] width 43 height 7
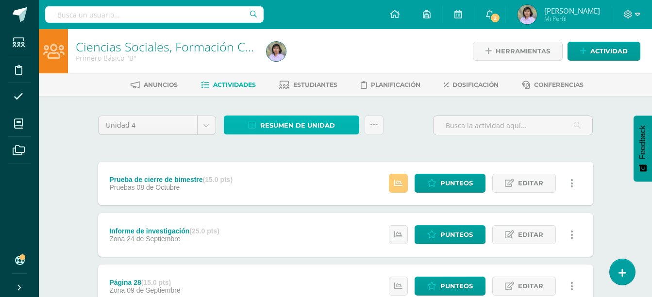
click at [284, 125] on span "Resumen de unidad" at bounding box center [297, 126] width 75 height 18
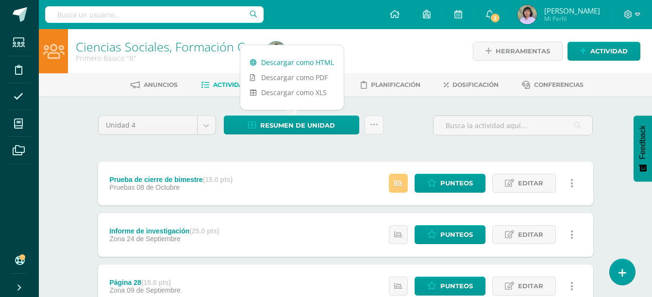
click at [304, 62] on link "Descargar como HTML" at bounding box center [291, 62] width 103 height 15
